Goal: Book appointment/travel/reservation

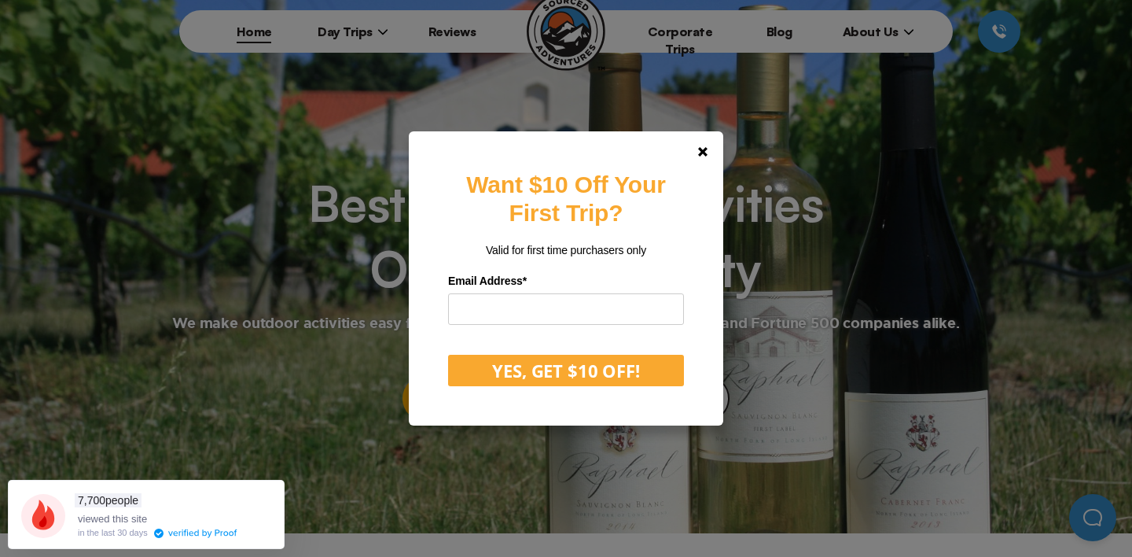
scroll to position [61, 0]
click at [706, 148] on polygon at bounding box center [702, 151] width 9 height 9
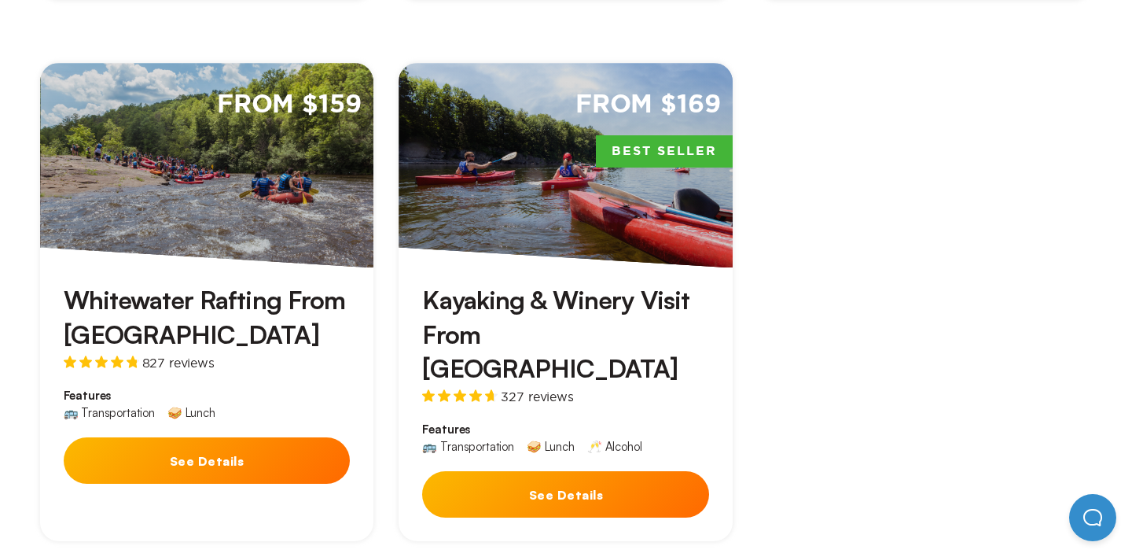
scroll to position [1265, 0]
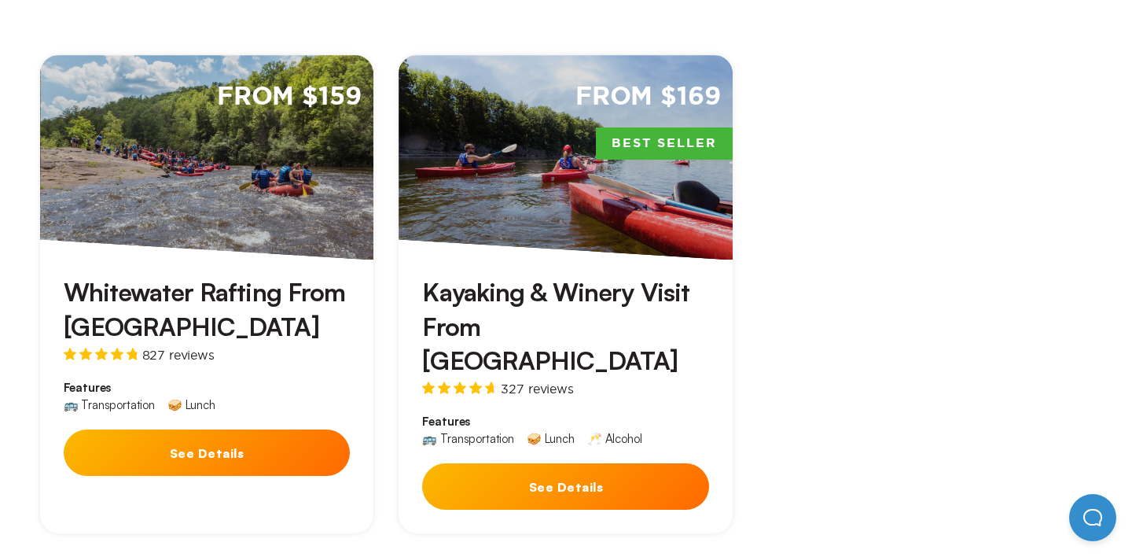
click at [200, 429] on button "See Details" at bounding box center [207, 452] width 287 height 46
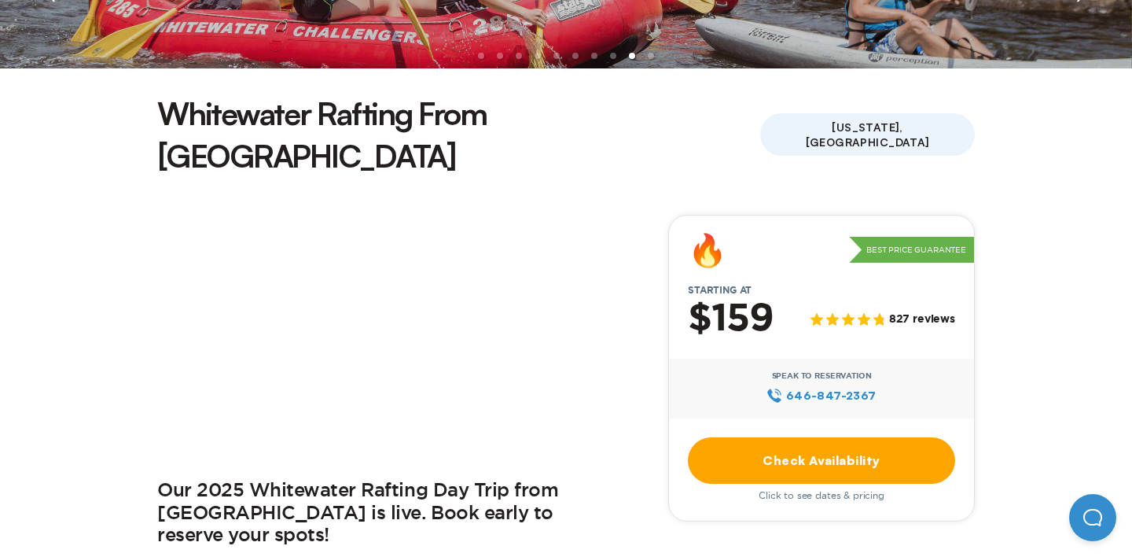
scroll to position [346, 0]
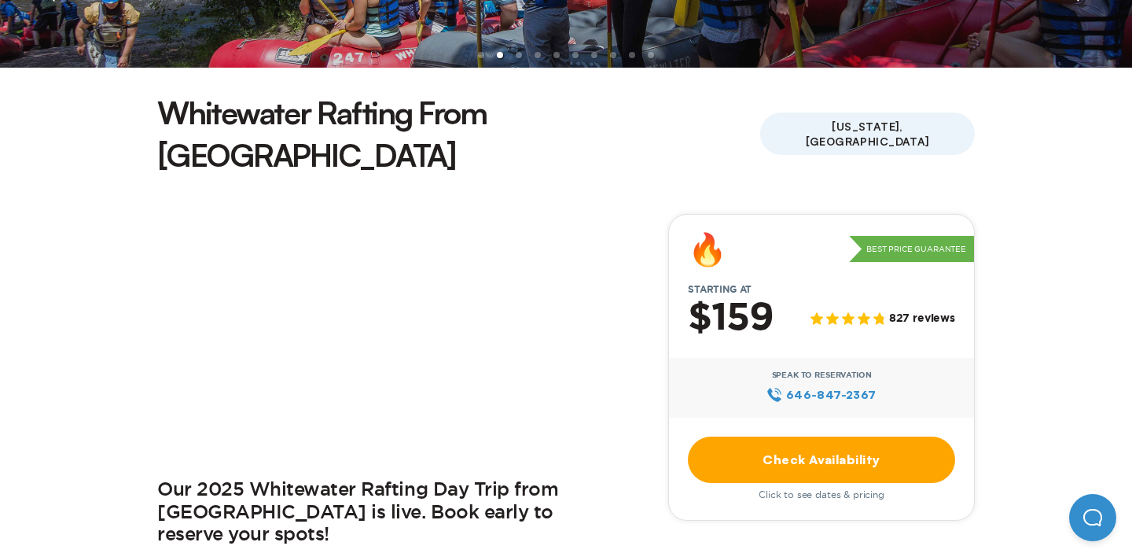
click at [816, 436] on link "Check Availability" at bounding box center [821, 459] width 267 height 46
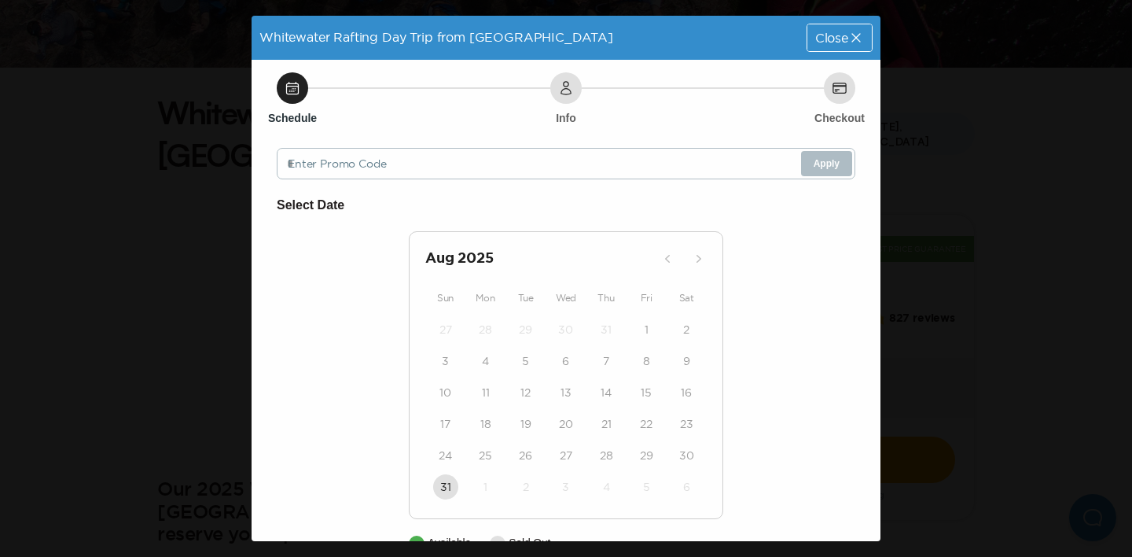
scroll to position [39, 0]
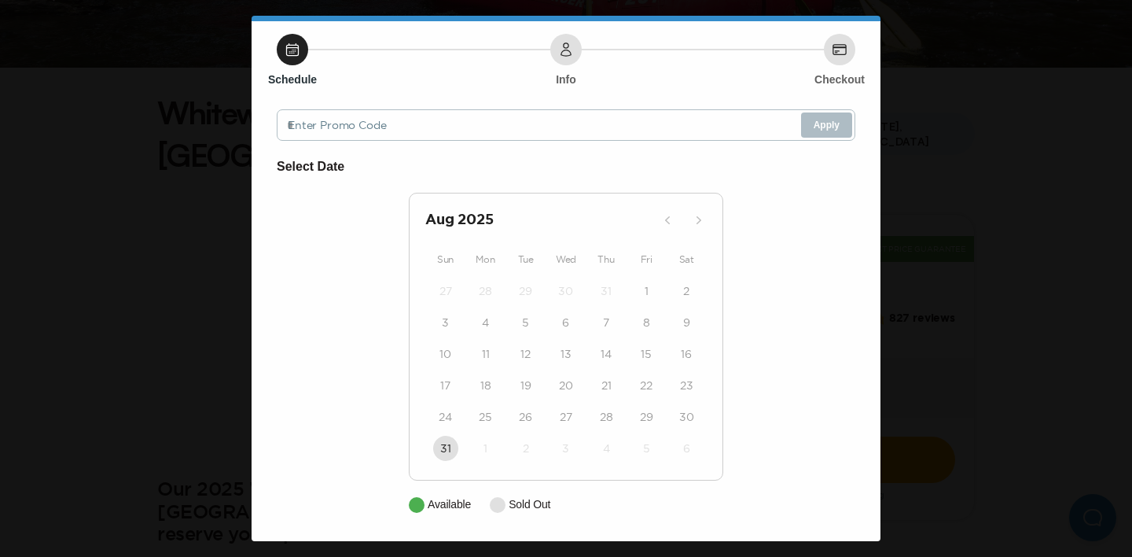
click at [496, 439] on div "1" at bounding box center [486, 448] width 40 height 31
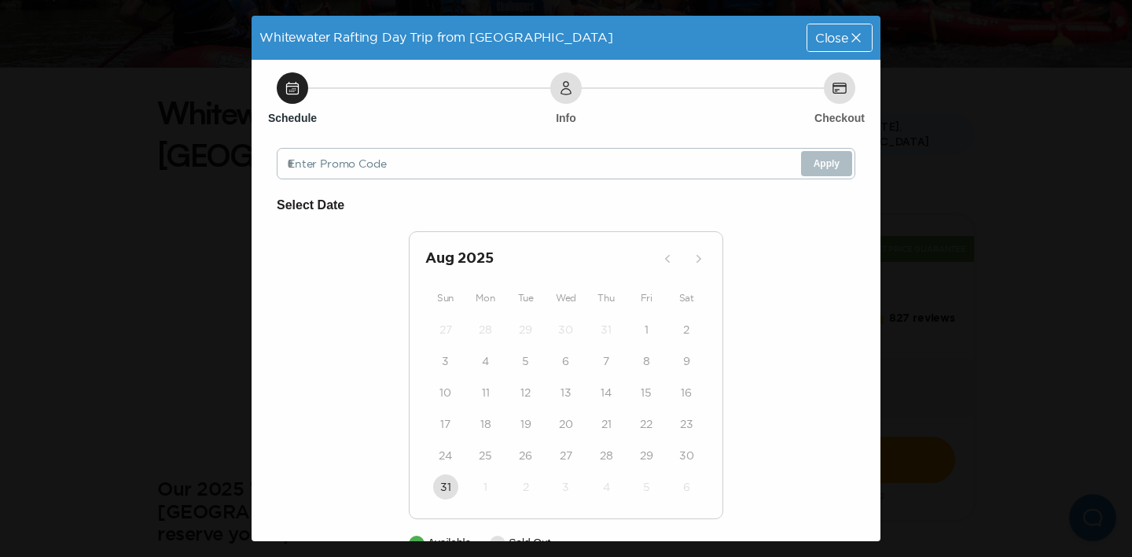
click at [836, 35] on span "Close" at bounding box center [832, 37] width 33 height 13
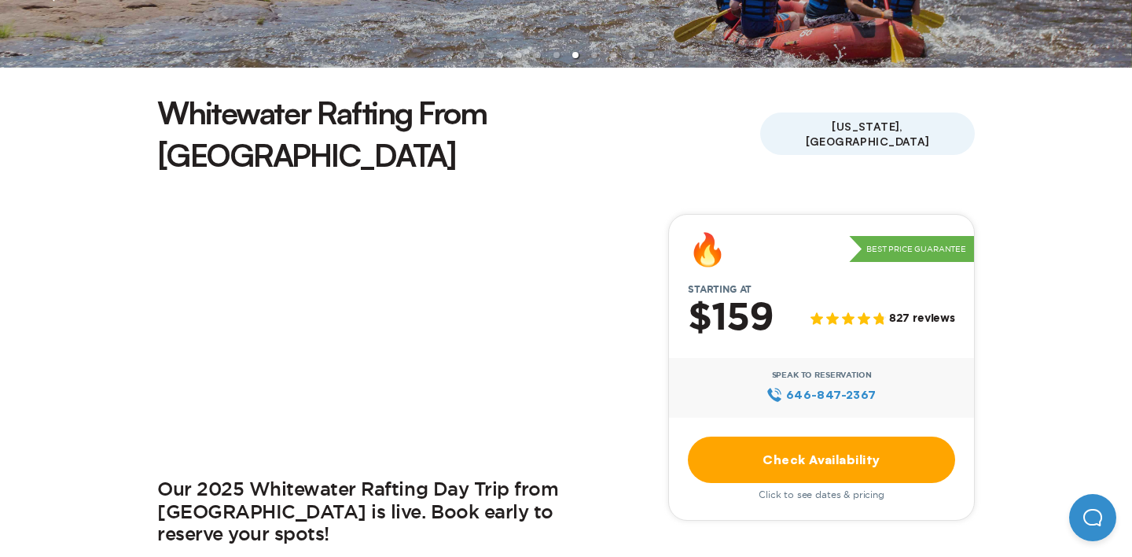
click at [794, 436] on link "Check Availability" at bounding box center [821, 459] width 267 height 46
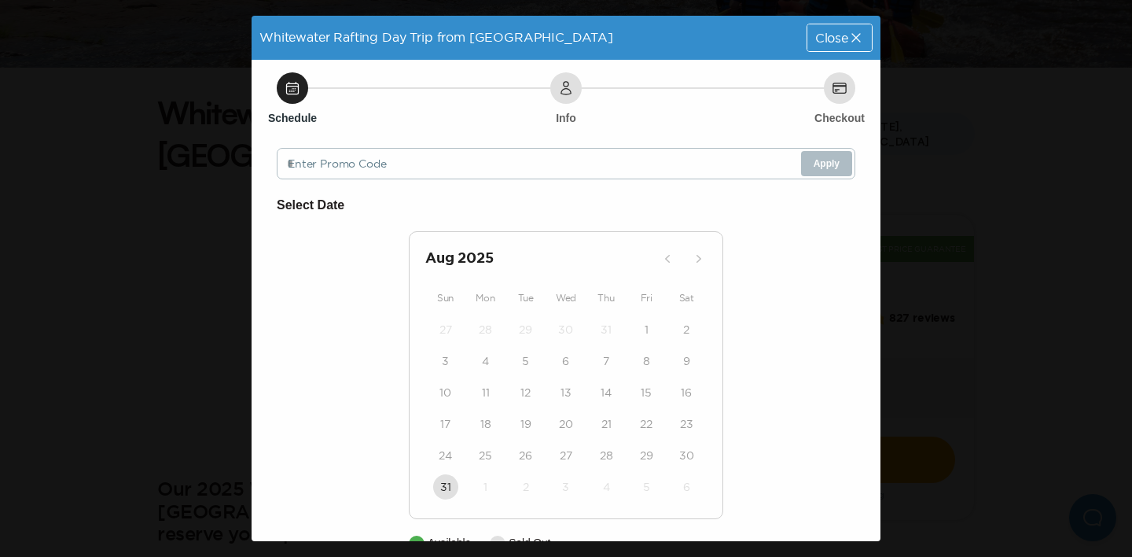
scroll to position [39, 0]
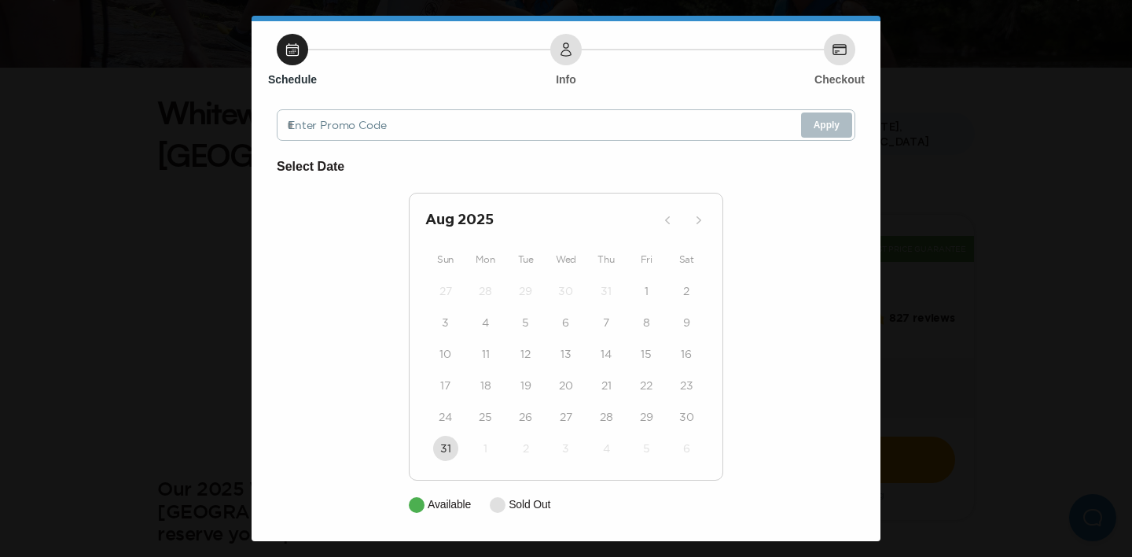
click at [620, 448] on div "4" at bounding box center [607, 448] width 40 height 31
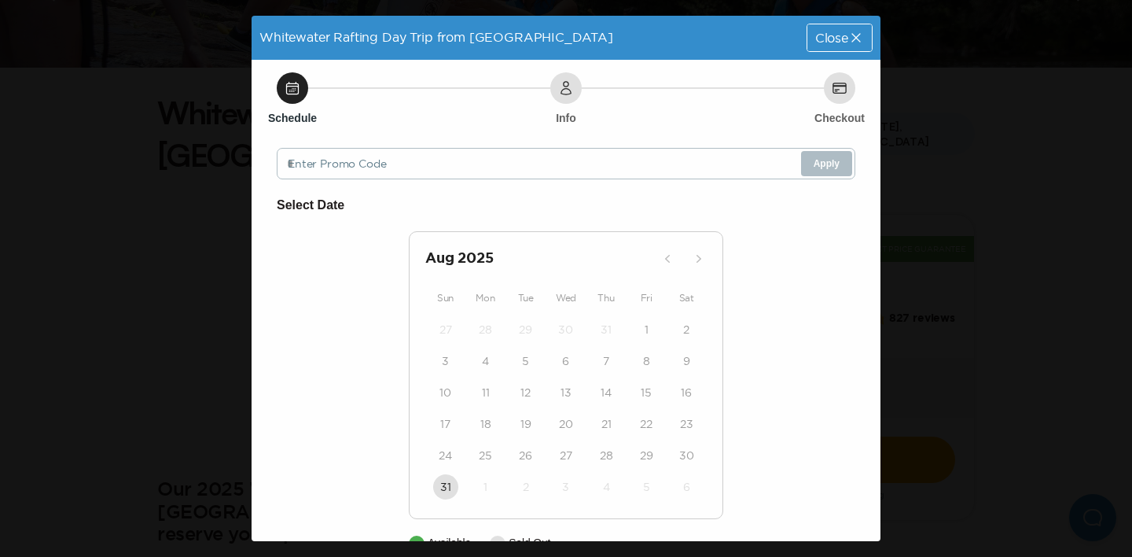
click at [845, 29] on div "Close" at bounding box center [840, 37] width 64 height 27
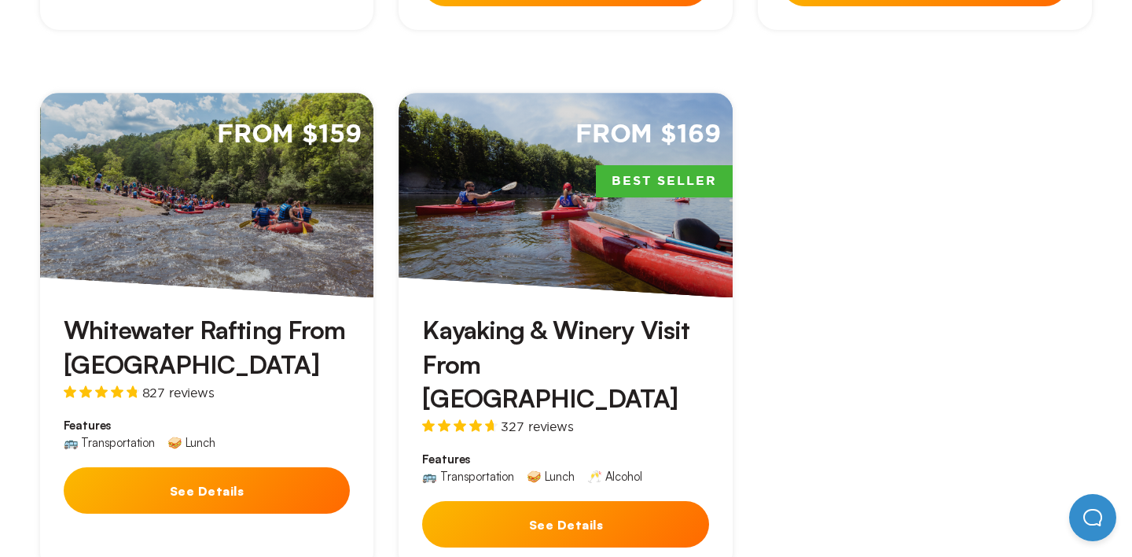
scroll to position [1219, 0]
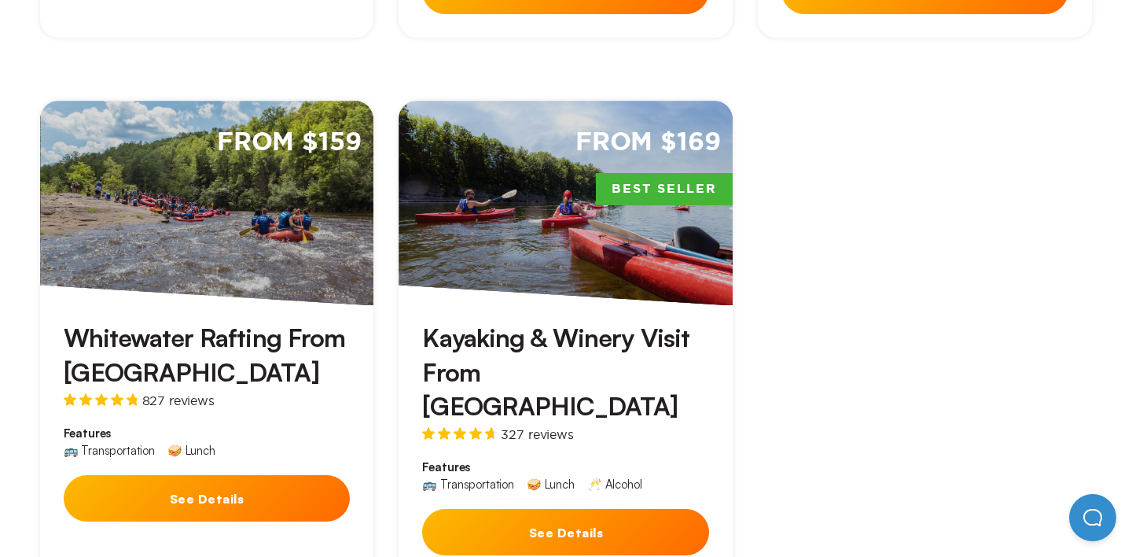
click at [156, 177] on div "From $159" at bounding box center [207, 203] width 334 height 204
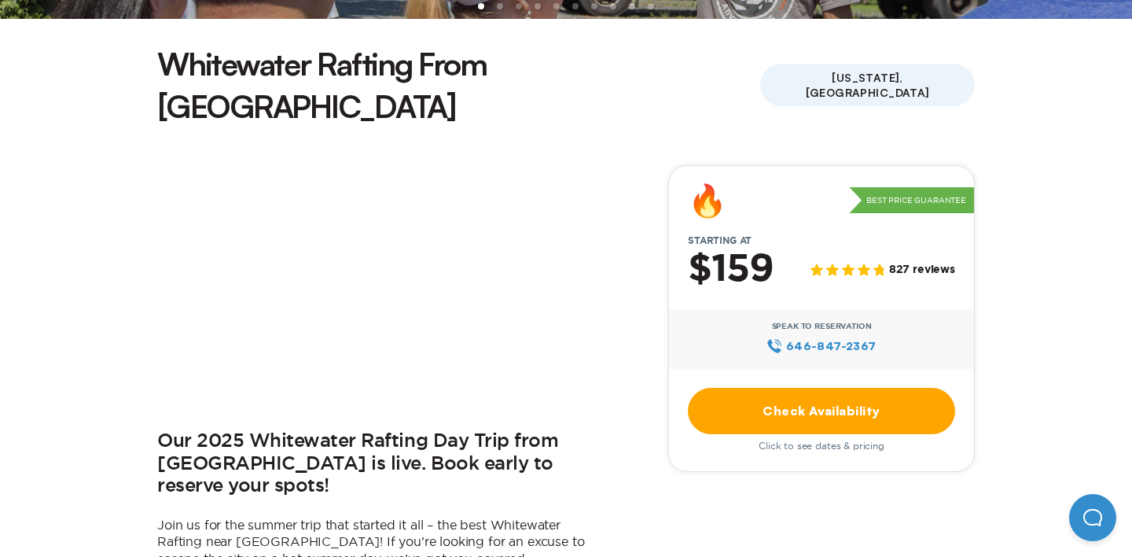
scroll to position [490, 0]
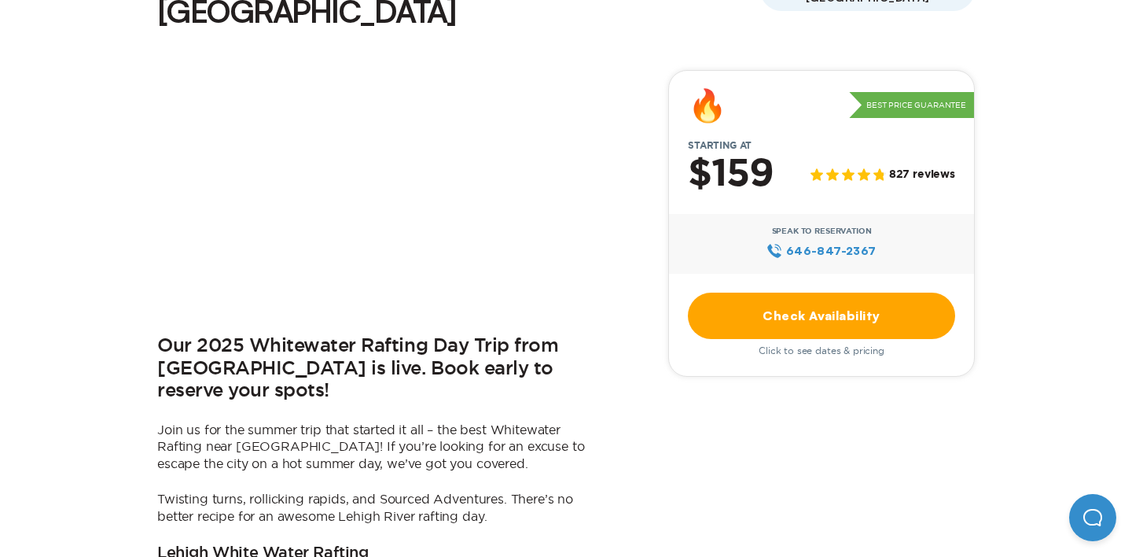
click at [821, 293] on link "Check Availability" at bounding box center [821, 316] width 267 height 46
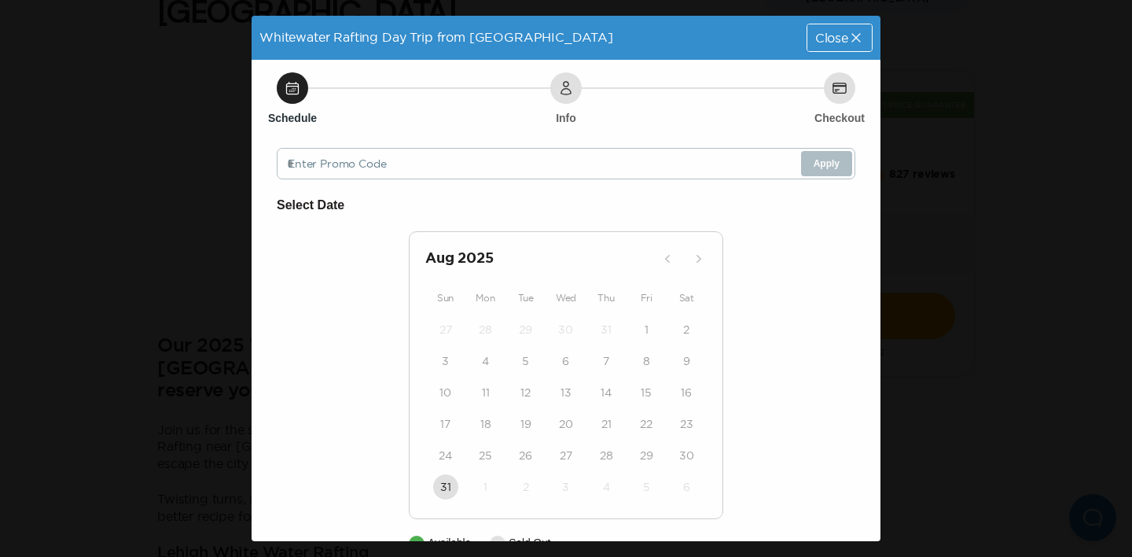
scroll to position [39, 0]
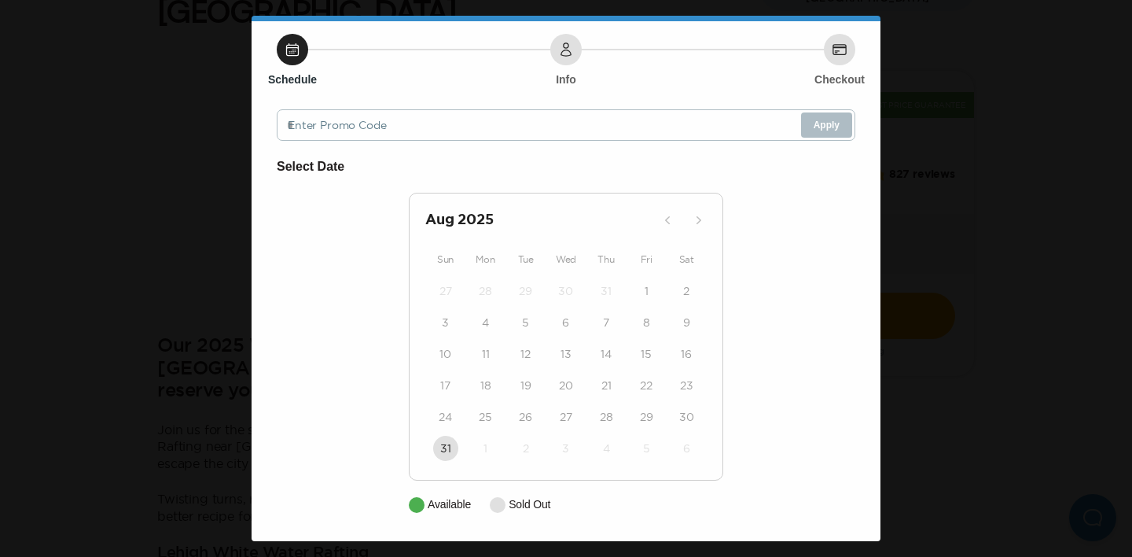
click at [178, 301] on div "Whitewater Rafting Day Trip from [GEOGRAPHIC_DATA] Close Schedule Info Checkout…" at bounding box center [566, 278] width 1132 height 557
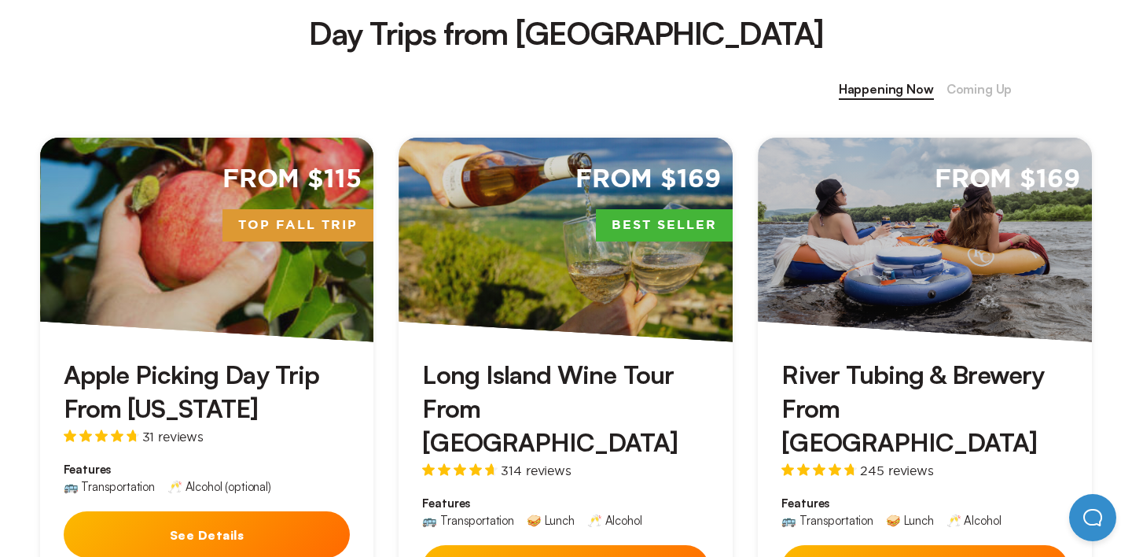
scroll to position [664, 0]
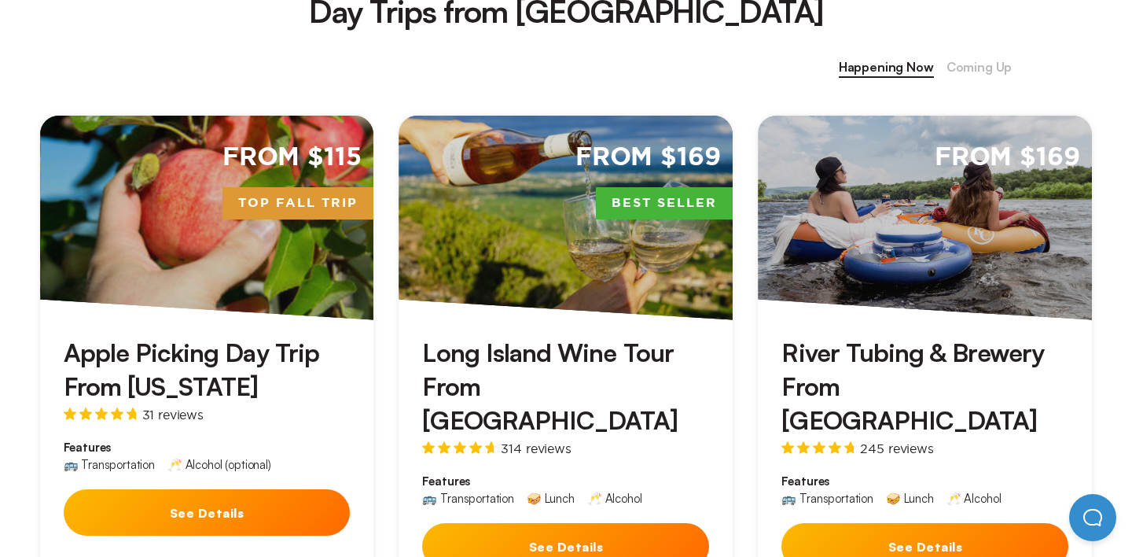
click at [231, 506] on button "See Details" at bounding box center [207, 512] width 287 height 46
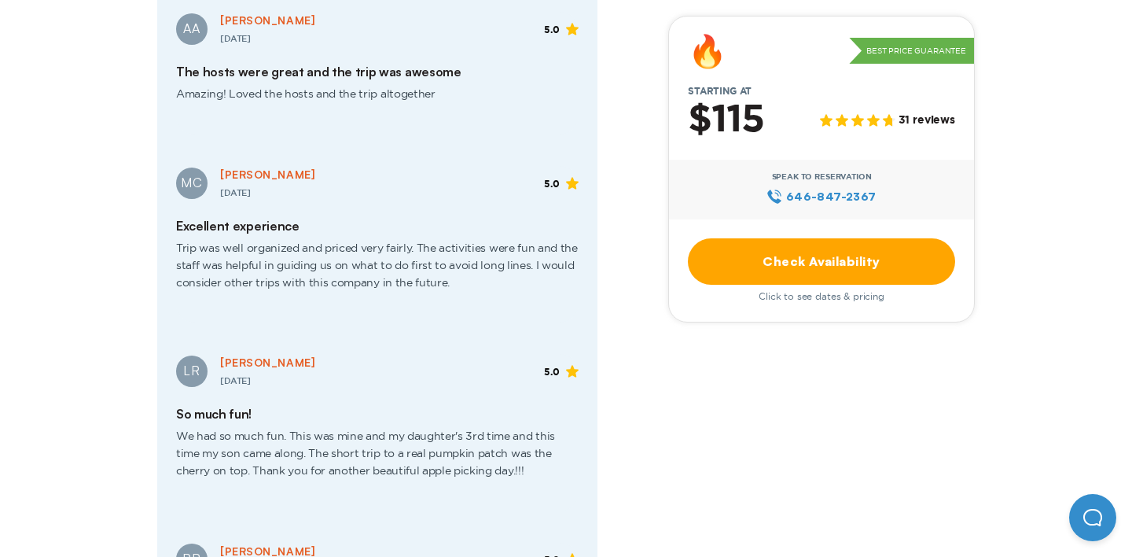
scroll to position [2319, 0]
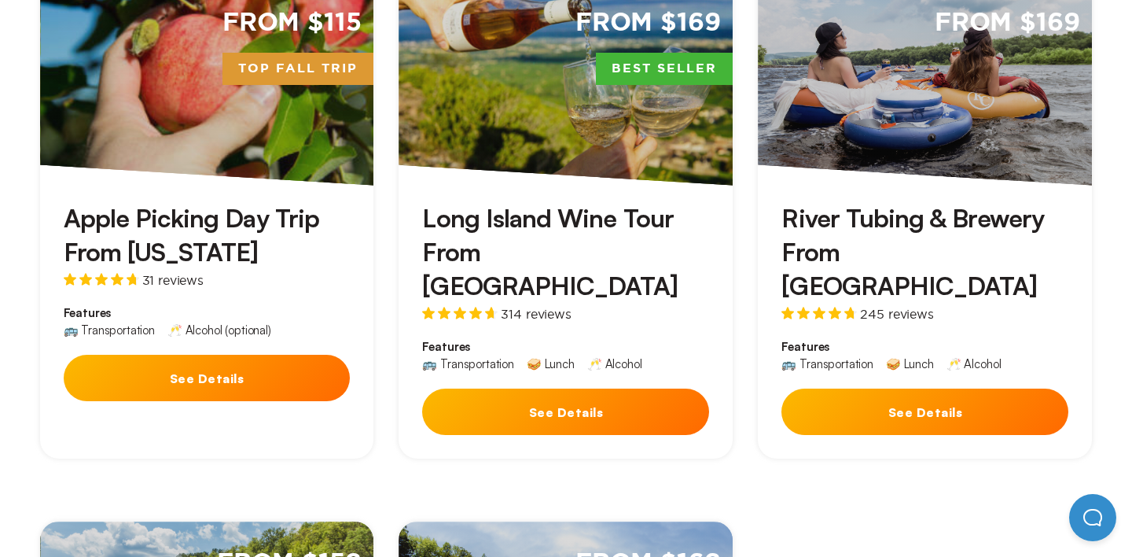
scroll to position [800, 0]
